Goal: Communication & Community: Participate in discussion

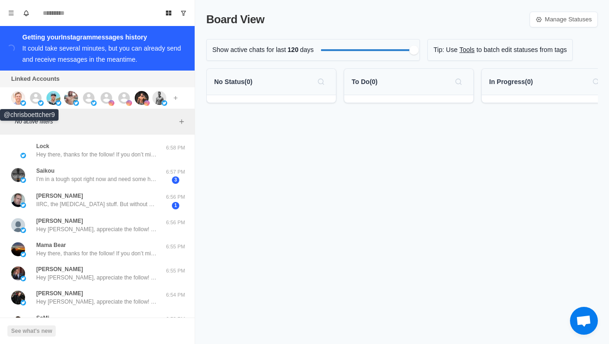
click at [22, 98] on img at bounding box center [18, 98] width 14 height 14
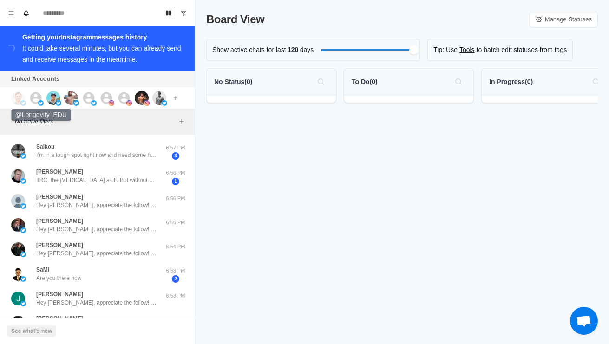
click at [36, 105] on icon at bounding box center [36, 98] width 14 height 14
click at [59, 95] on img at bounding box center [53, 98] width 14 height 14
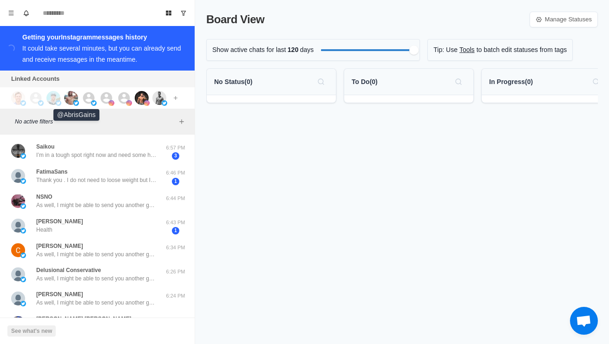
click at [75, 94] on img at bounding box center [71, 98] width 14 height 14
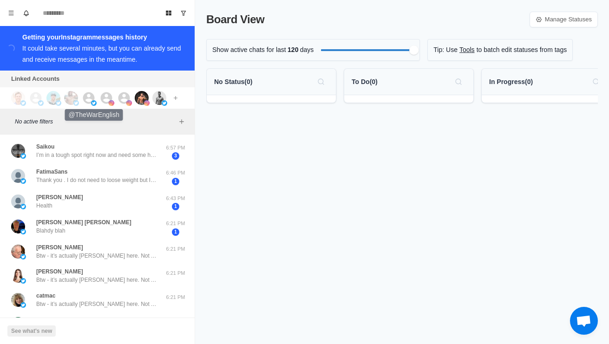
click at [91, 99] on icon at bounding box center [89, 98] width 12 height 12
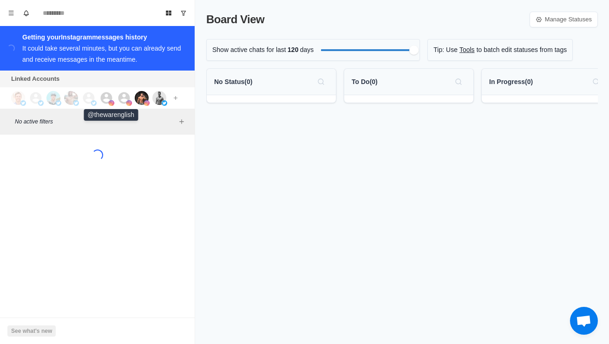
click at [107, 99] on icon at bounding box center [107, 98] width 12 height 12
click at [125, 99] on icon at bounding box center [124, 98] width 12 height 12
click at [142, 100] on img at bounding box center [142, 98] width 14 height 14
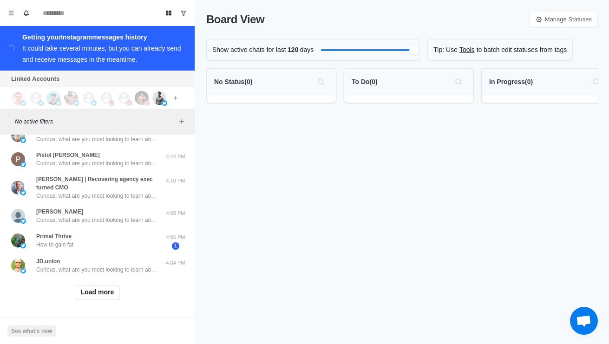
scroll to position [363, 0]
click at [105, 287] on button "Load more" at bounding box center [98, 292] width 46 height 15
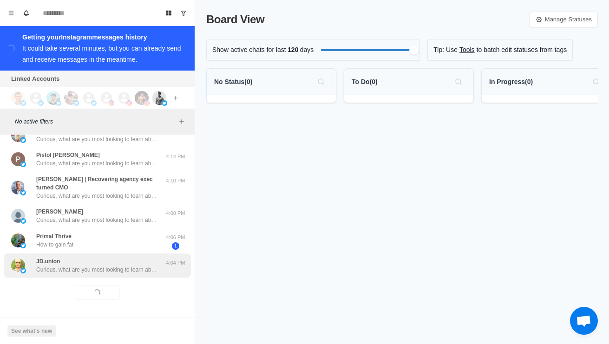
click at [136, 263] on div "JD.union Curious, what are you most looking to learn about currently? Like weig…" at bounding box center [96, 265] width 121 height 17
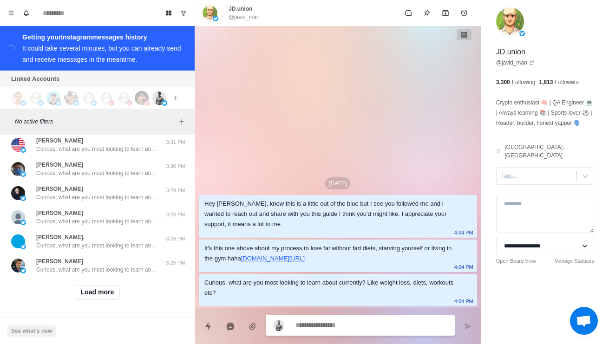
scroll to position [856, 0]
click at [95, 298] on button "Load more" at bounding box center [98, 292] width 46 height 15
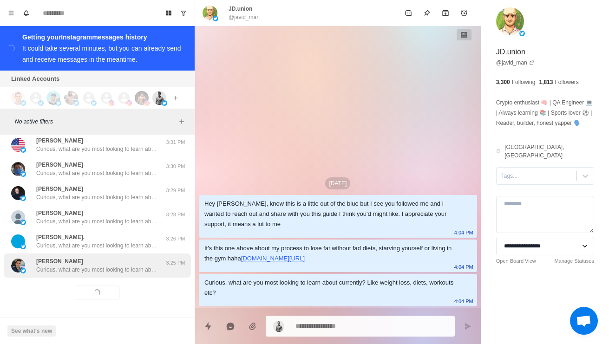
click at [63, 275] on div "[PERSON_NAME], what are you most looking to learn about currently? Like weight …" at bounding box center [97, 266] width 187 height 24
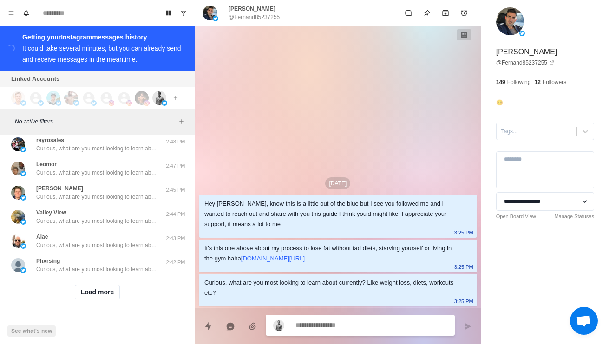
scroll to position [1349, 0]
click at [85, 295] on button "Load more" at bounding box center [98, 292] width 46 height 15
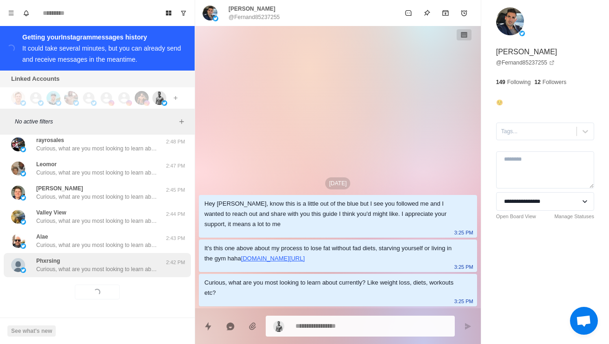
click at [62, 277] on div "Phxrsing Curious, what are you most looking to learn about currently? Like weig…" at bounding box center [97, 265] width 187 height 24
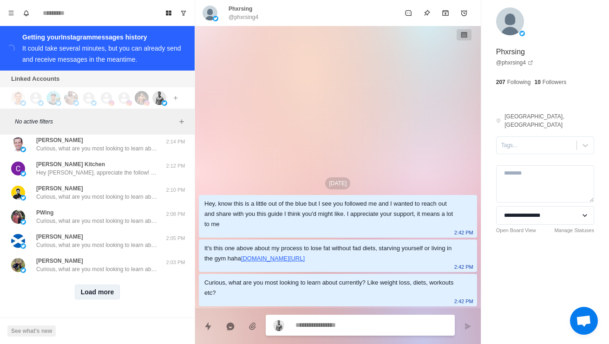
click at [82, 296] on button "Load more" at bounding box center [98, 292] width 46 height 15
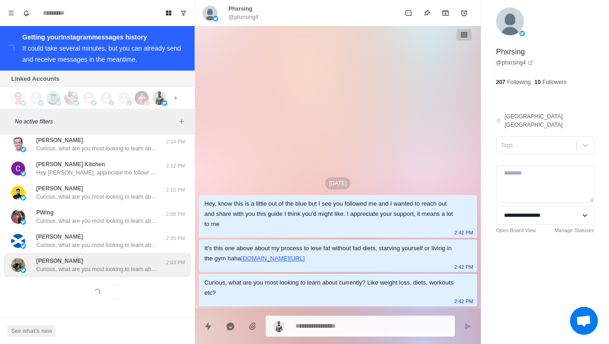
click at [78, 269] on p "Curious, what are you most looking to learn about currently? Like weight loss, …" at bounding box center [96, 269] width 121 height 8
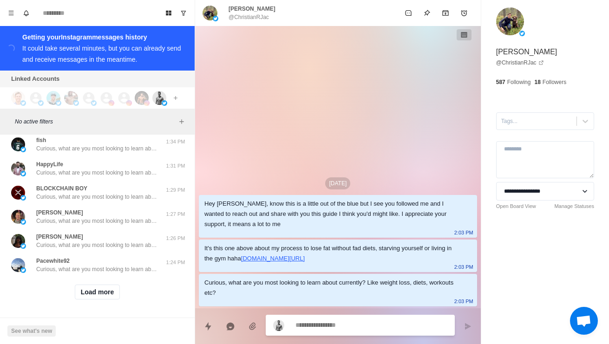
scroll to position [2334, 0]
click at [79, 298] on button "Load more" at bounding box center [98, 292] width 46 height 15
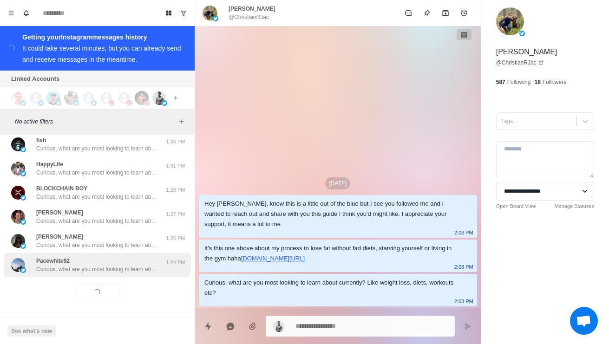
click at [53, 271] on p "Curious, what are you most looking to learn about currently? Like weight loss, …" at bounding box center [96, 269] width 121 height 8
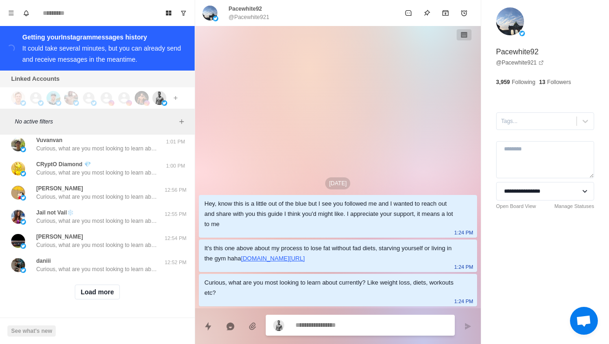
scroll to position [2826, 0]
click at [80, 296] on button "Load more" at bounding box center [98, 292] width 46 height 15
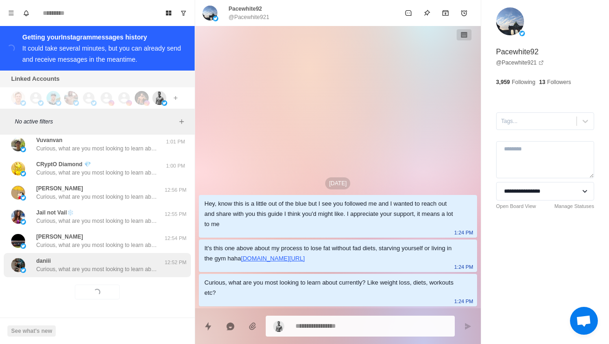
click at [53, 271] on p "Curious, what are you most looking to learn about currently? Like weight loss, …" at bounding box center [96, 269] width 121 height 8
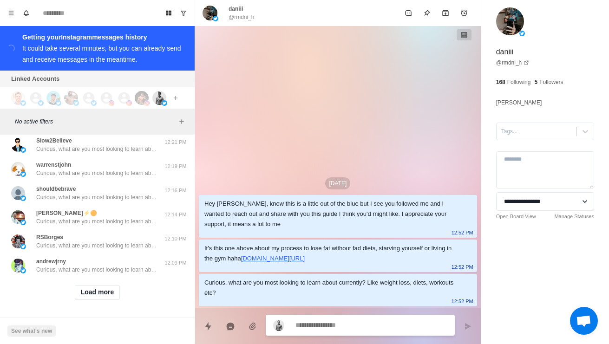
scroll to position [3319, 0]
click at [85, 292] on button "Load more" at bounding box center [98, 292] width 46 height 15
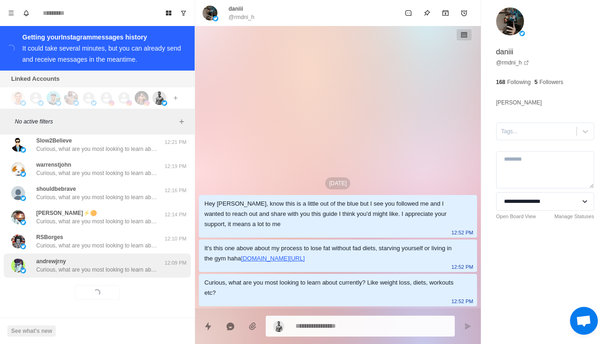
click at [59, 277] on div "[PERSON_NAME], what are you most looking to learn about currently? Like weight …" at bounding box center [97, 266] width 187 height 24
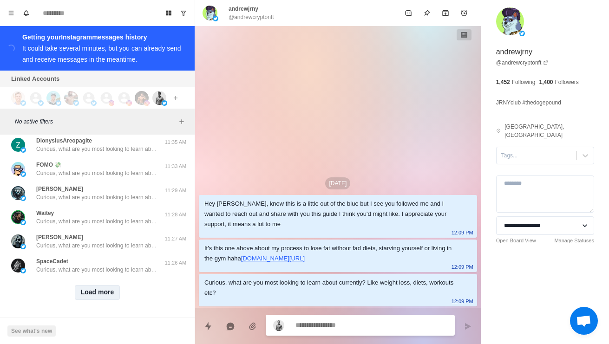
click at [82, 292] on button "Load more" at bounding box center [98, 292] width 46 height 15
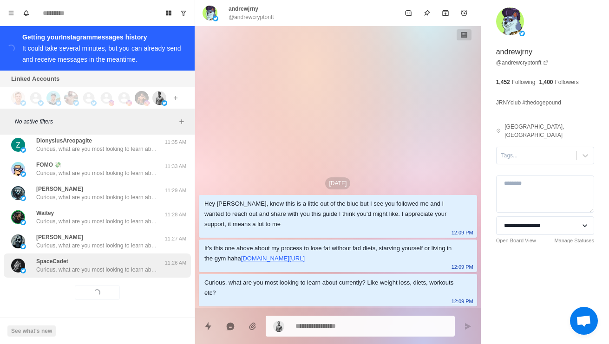
click at [62, 273] on p "Curious, what are you most looking to learn about currently? Like weight loss, …" at bounding box center [96, 270] width 121 height 8
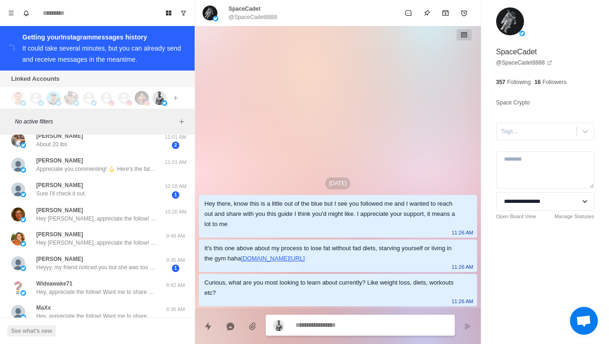
scroll to position [3914, 0]
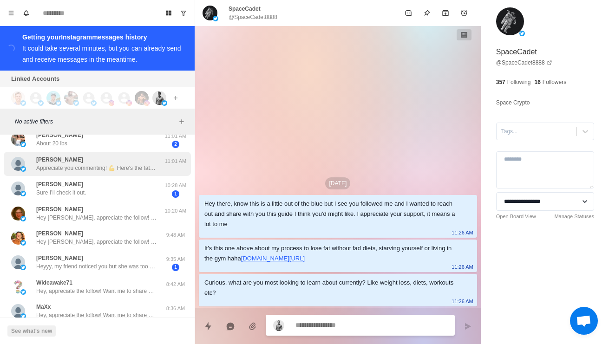
click at [36, 172] on p "Appreciate you commenting! 💪 Here's the fat loss guide you wanted: [URL][DOMAIN…" at bounding box center [96, 168] width 121 height 8
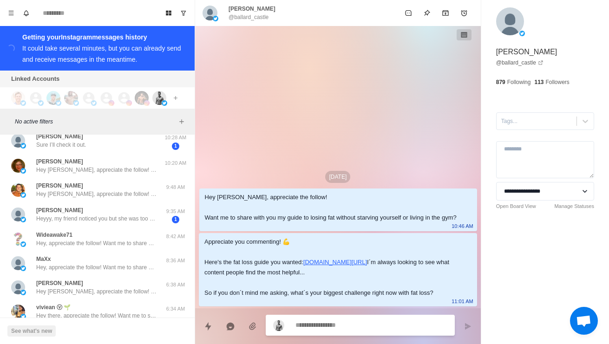
scroll to position [3962, 0]
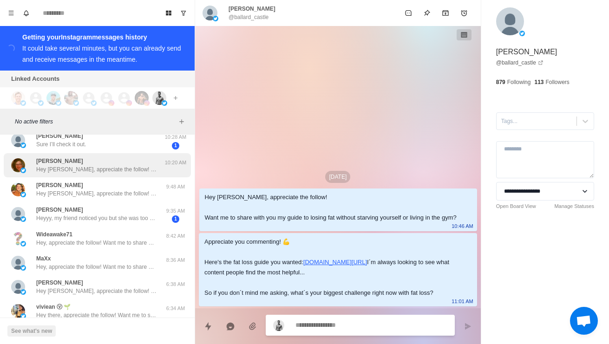
click at [36, 177] on div "[PERSON_NAME] Hey [PERSON_NAME], appreciate the follow! Want me to share with y…" at bounding box center [97, 165] width 187 height 24
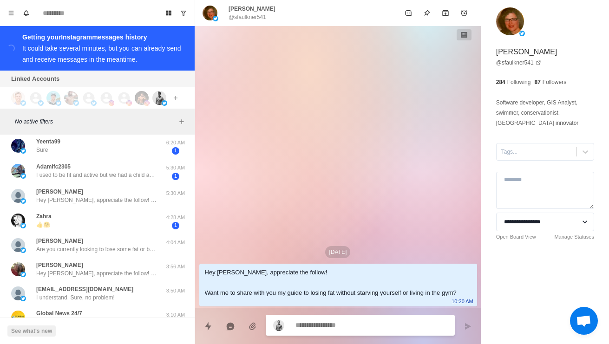
scroll to position [4178, 0]
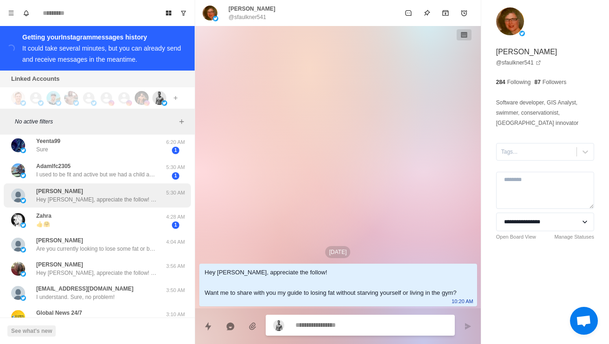
click at [42, 204] on p "Hey [PERSON_NAME], appreciate the follow! Want me to share with you my guide to…" at bounding box center [96, 200] width 121 height 8
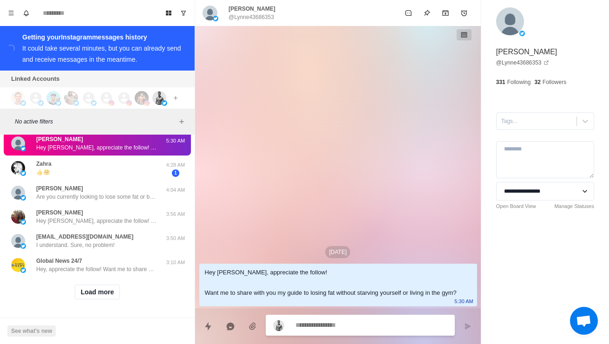
scroll to position [4307, 0]
click at [91, 298] on button "Load more" at bounding box center [98, 292] width 46 height 15
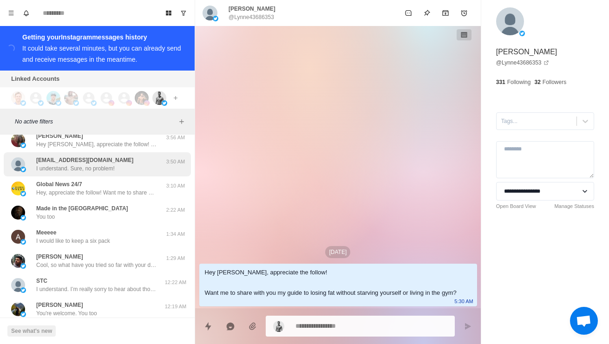
click at [34, 173] on div "[EMAIL_ADDRESS][DOMAIN_NAME] I understand. Sure, no problem!" at bounding box center [87, 164] width 153 height 17
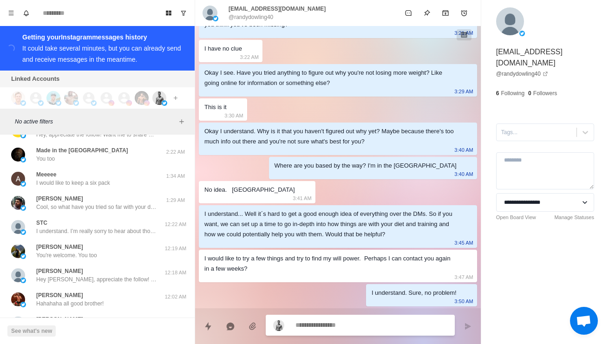
scroll to position [4366, 0]
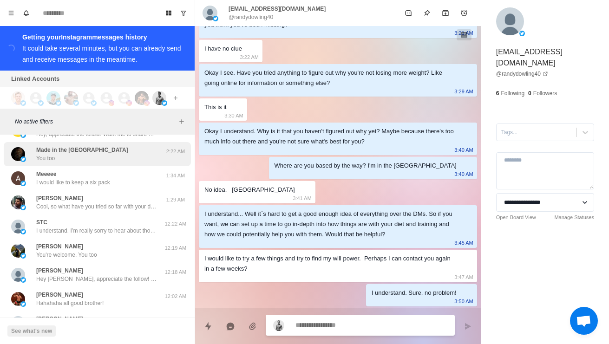
click at [31, 166] on div "Made in the [GEOGRAPHIC_DATA] You too 2:22 AM" at bounding box center [97, 154] width 187 height 24
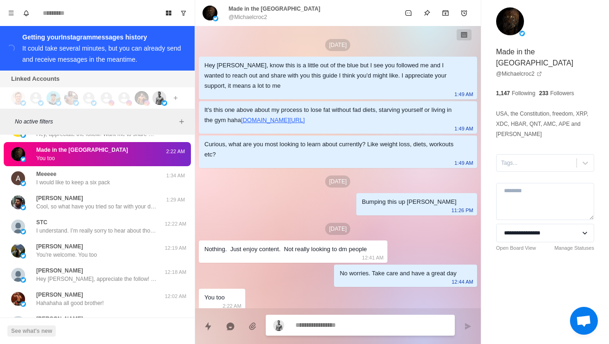
scroll to position [5, 0]
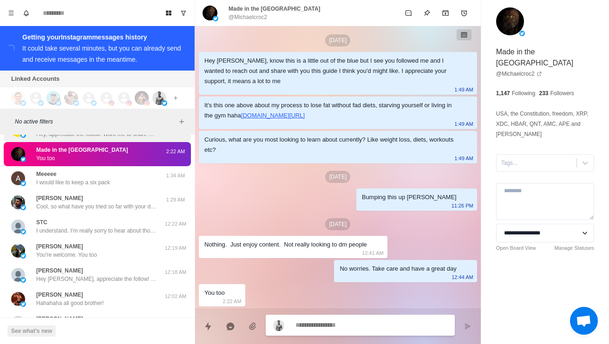
click at [24, 137] on img at bounding box center [18, 130] width 14 height 14
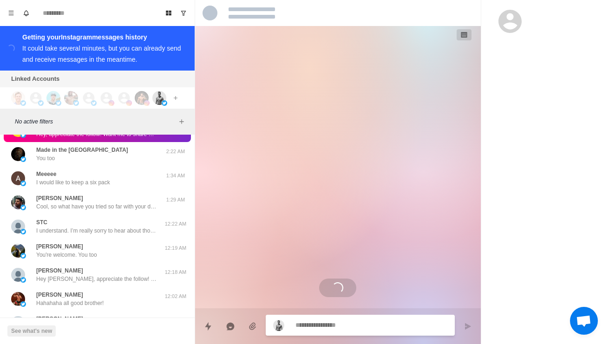
scroll to position [0, 0]
click at [20, 113] on img at bounding box center [18, 106] width 14 height 14
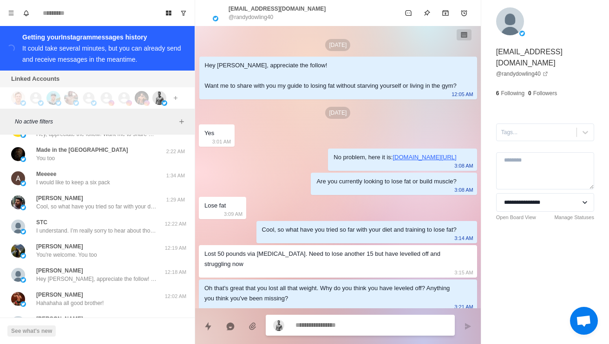
scroll to position [284, 0]
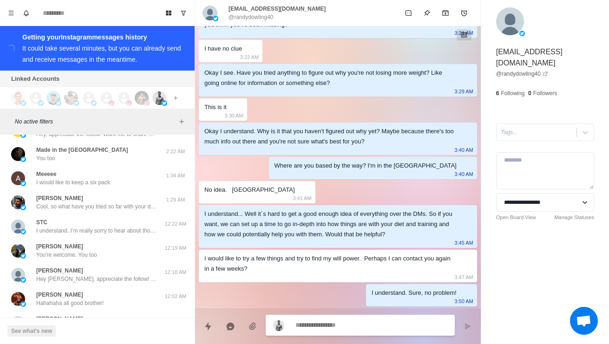
type textarea "*"
